Goal: Navigation & Orientation: Go to known website

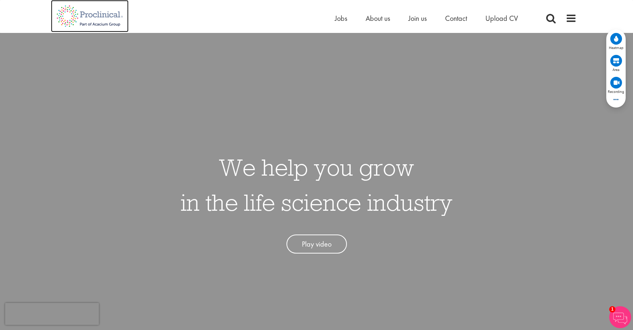
click at [102, 21] on img at bounding box center [90, 16] width 78 height 32
click at [90, 18] on img at bounding box center [90, 16] width 78 height 32
